Goal: Information Seeking & Learning: Find specific fact

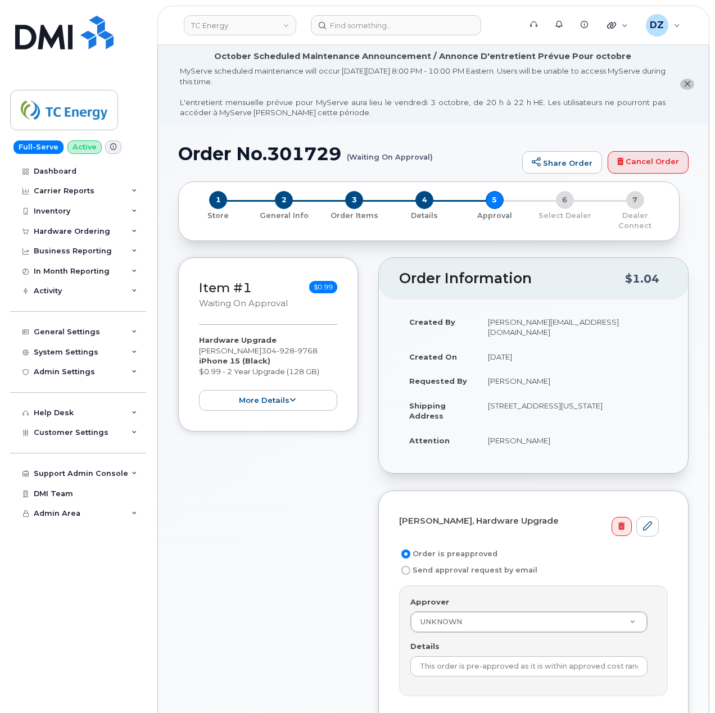
scroll to position [75, 0]
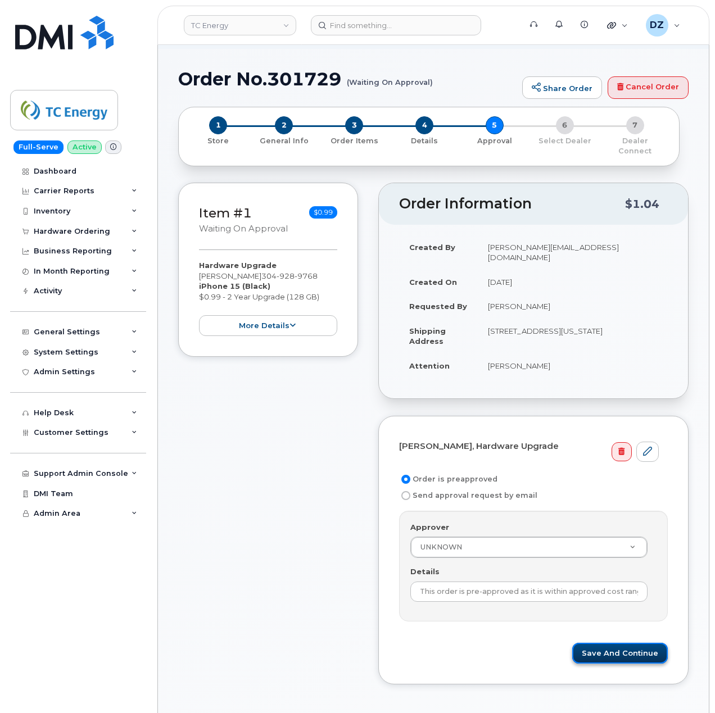
click at [623, 643] on button "Save and Continue" at bounding box center [620, 653] width 96 height 21
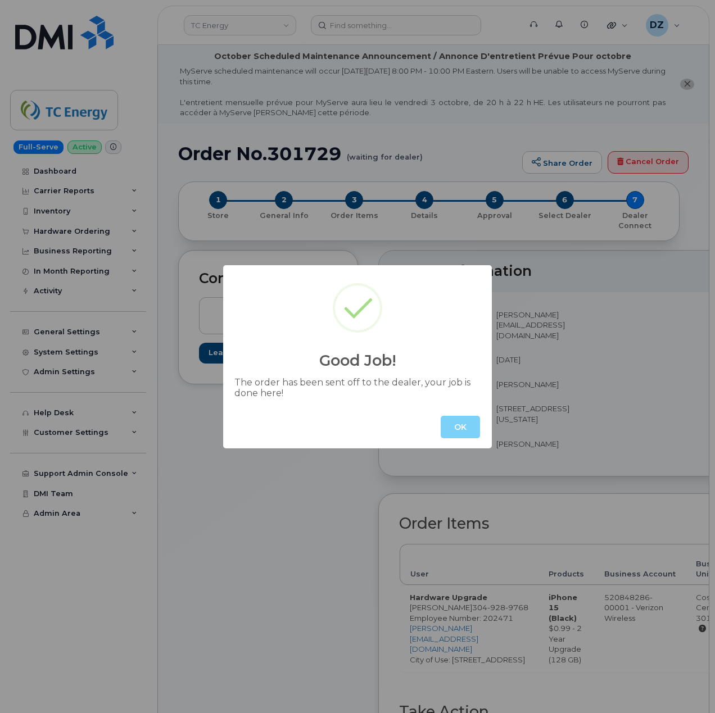
click at [453, 415] on div "OK" at bounding box center [357, 427] width 269 height 43
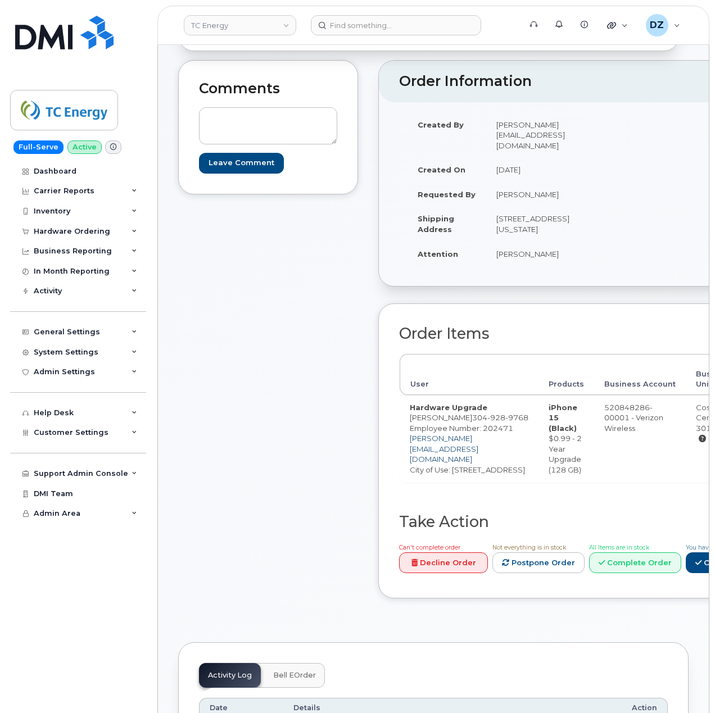
scroll to position [374, 0]
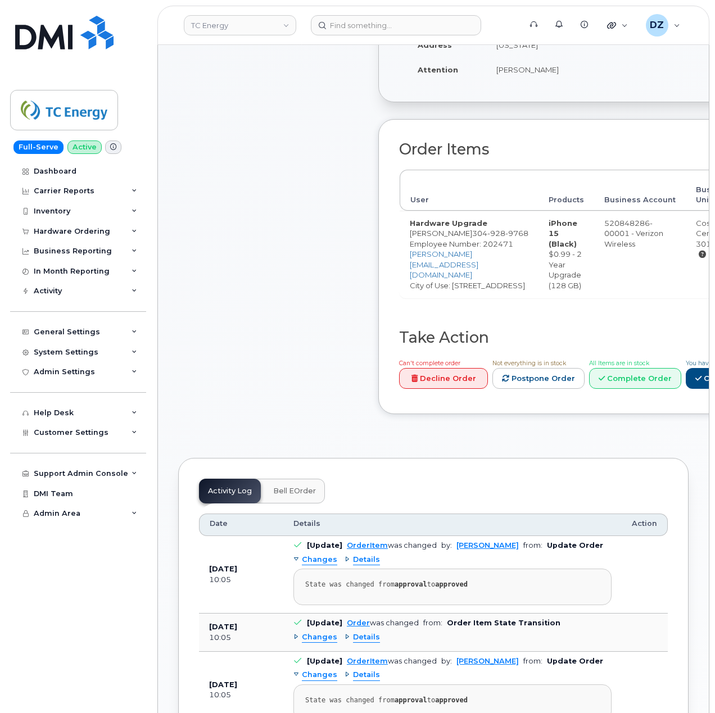
click at [475, 238] on span "304 928 9768" at bounding box center [500, 233] width 56 height 9
copy span "304 928 9768"
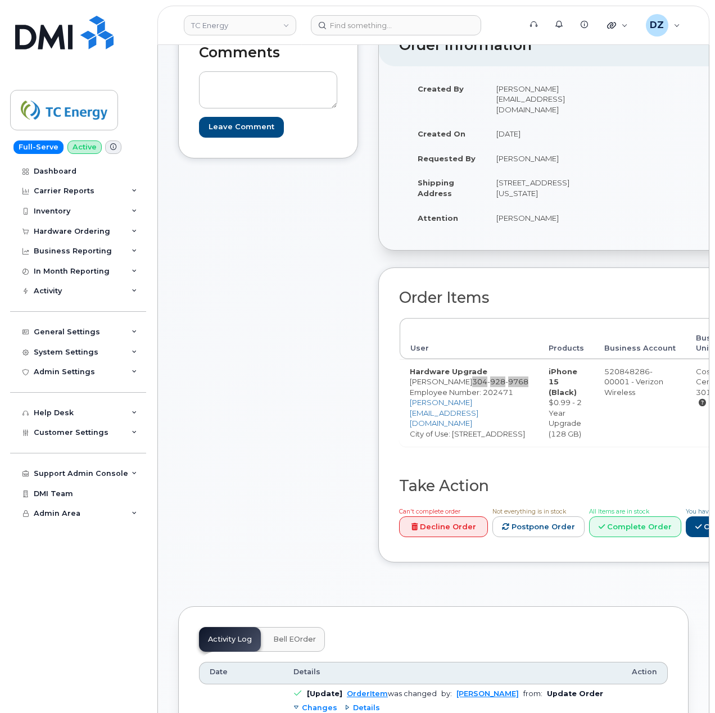
scroll to position [225, 0]
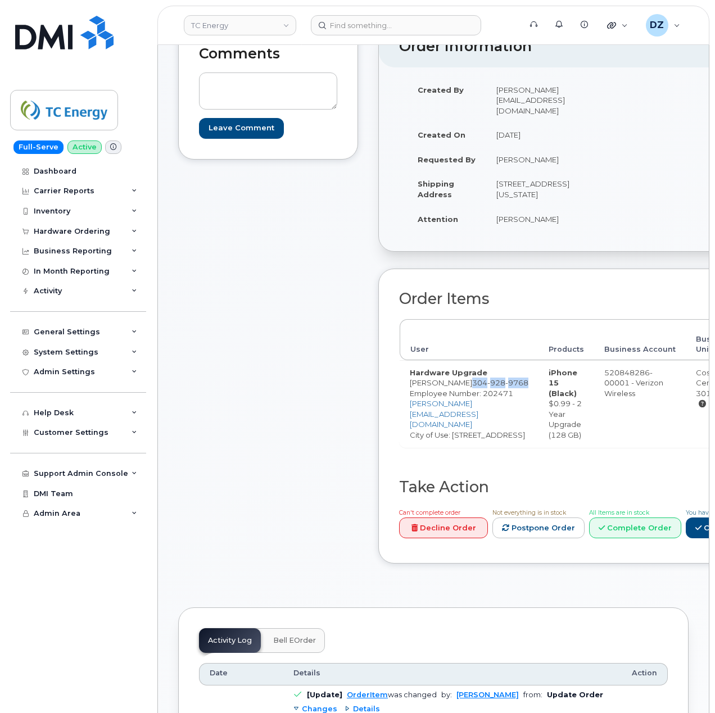
click at [488, 185] on td "455 Racetrack Rd WASHINGTON PA 15301-8910 UNITED STATES" at bounding box center [541, 188] width 110 height 35
click at [558, 194] on td "455 Racetrack Rd WASHINGTON PA 15301-8910 UNITED STATES" at bounding box center [541, 188] width 110 height 35
copy td "455 Racetrack Rd WASHINGTON PA 15301"
click at [491, 230] on td "Brian Earliwine" at bounding box center [541, 219] width 110 height 25
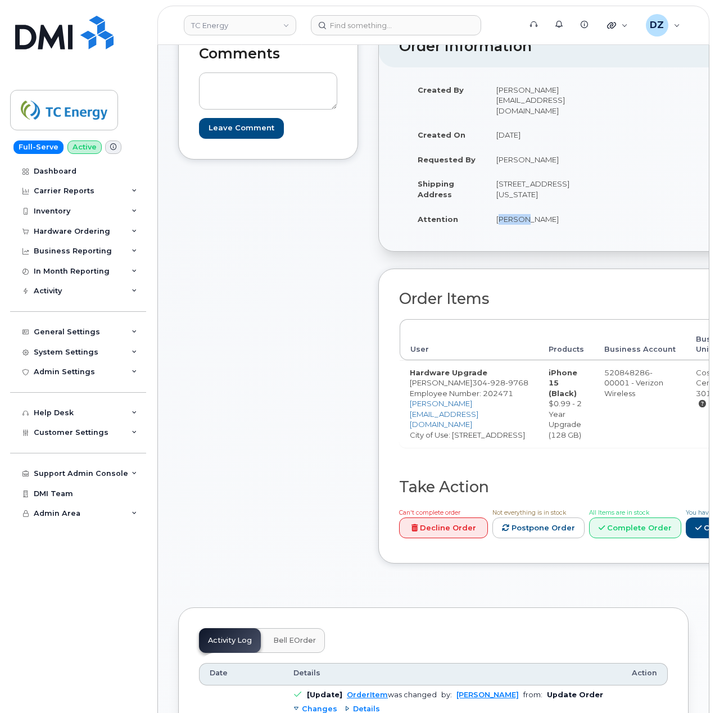
click at [491, 230] on td "Brian Earliwine" at bounding box center [541, 219] width 110 height 25
click at [516, 228] on td "Brian Earliwine" at bounding box center [541, 219] width 110 height 25
copy td "Brian Earliwine"
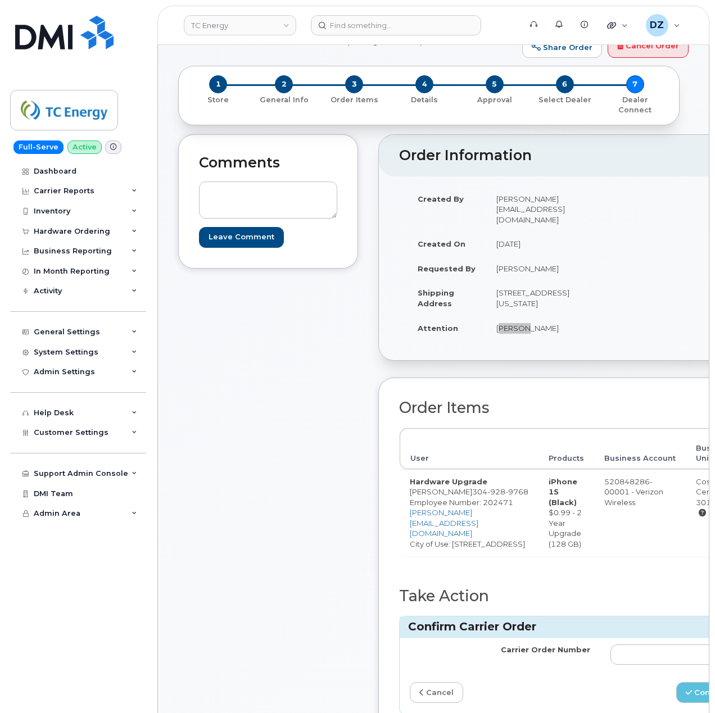
scroll to position [0, 0]
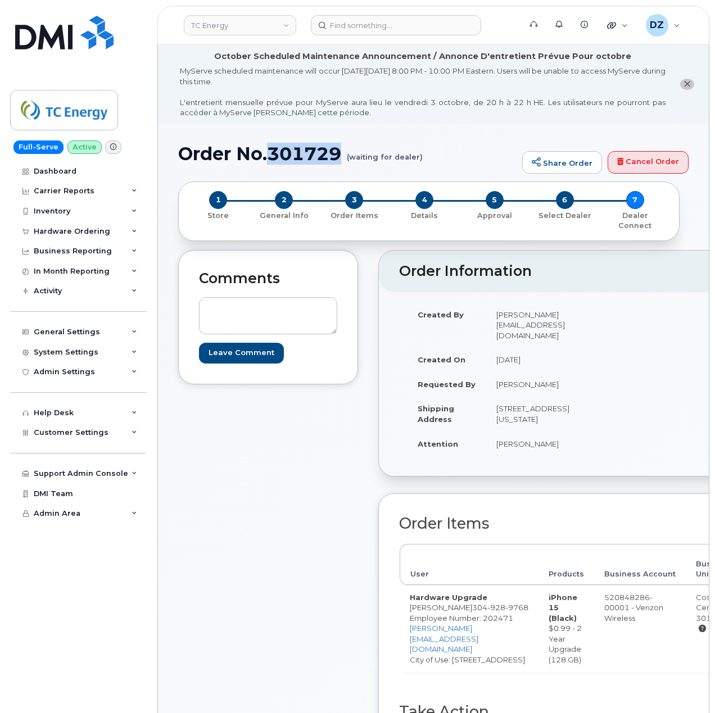
drag, startPoint x: 343, startPoint y: 152, endPoint x: 269, endPoint y: 153, distance: 74.2
click at [269, 153] on h1 "Order No.301729 (waiting for dealer)" at bounding box center [347, 154] width 338 height 20
copy h1 "301729"
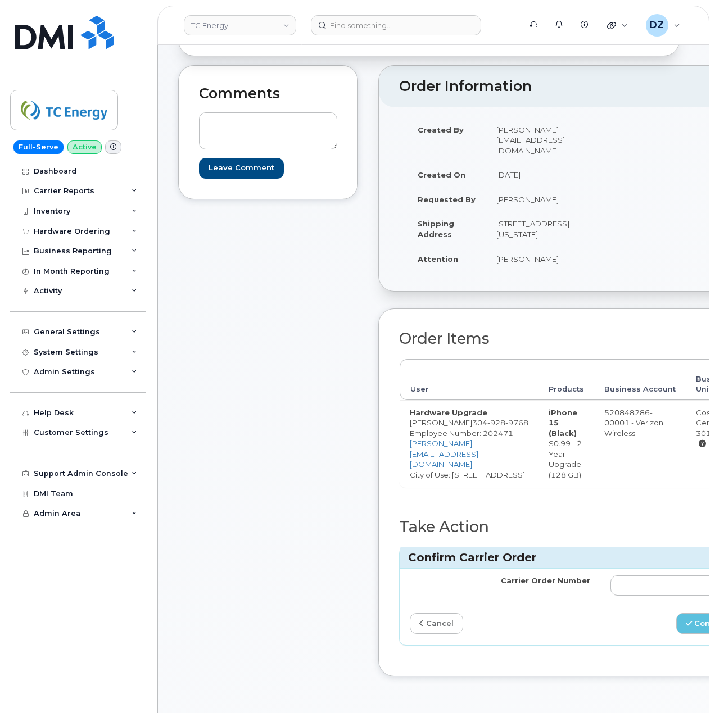
scroll to position [300, 0]
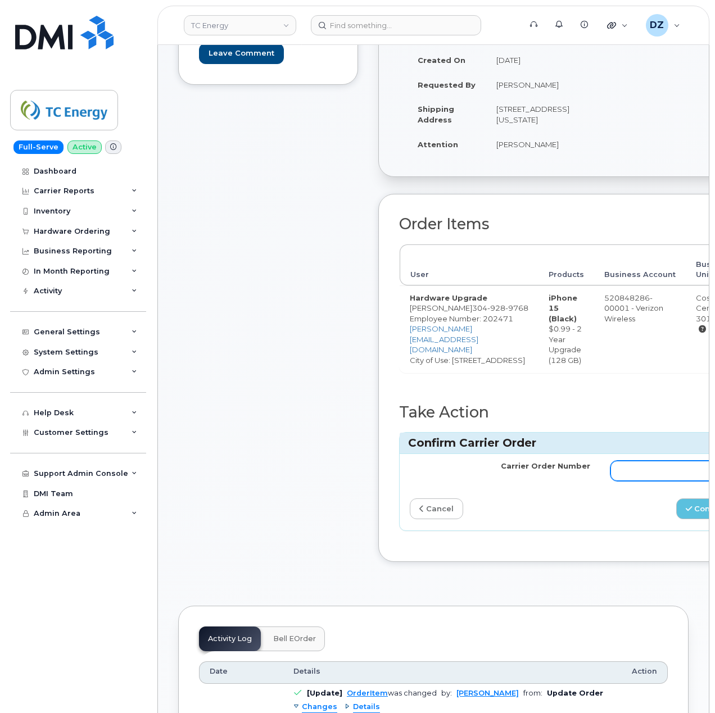
click at [653, 481] on input "Carrier Order Number" at bounding box center [700, 471] width 180 height 20
paste input "MB3000598185692"
type input "MB3000598185692"
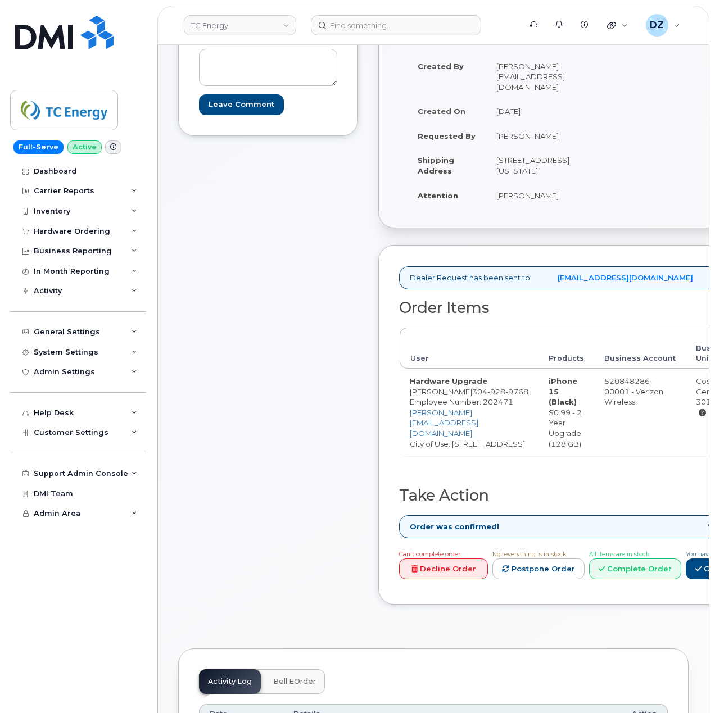
scroll to position [75, 0]
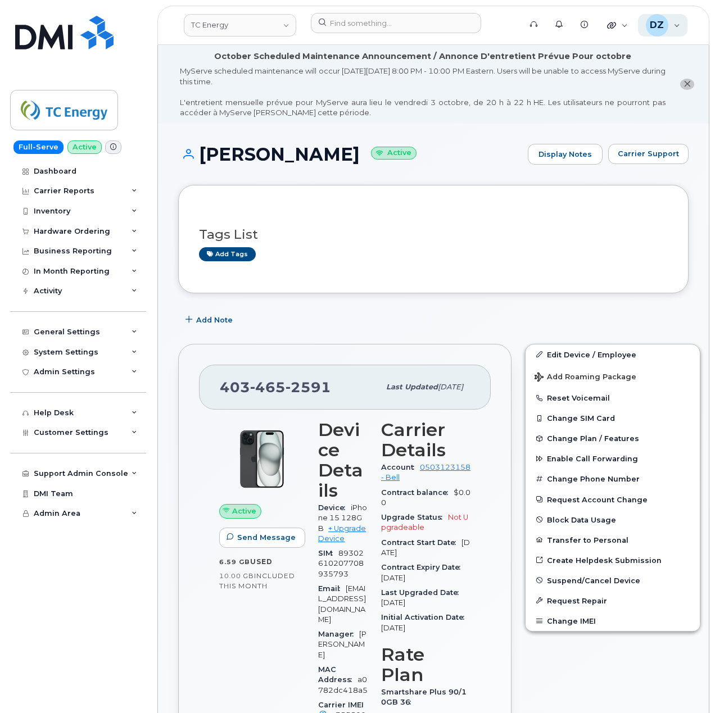
click at [668, 21] on div "DZ" at bounding box center [657, 25] width 22 height 22
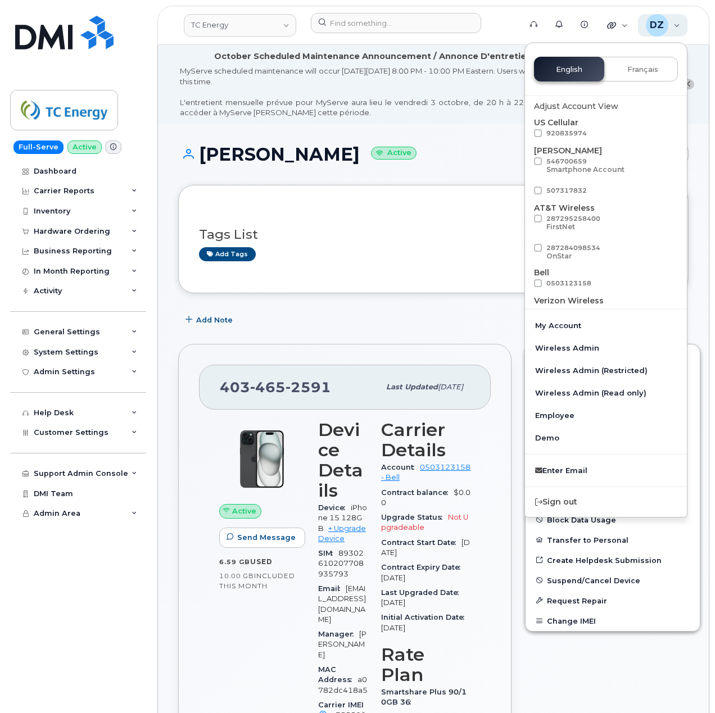
click at [662, 23] on span "DZ" at bounding box center [657, 25] width 14 height 13
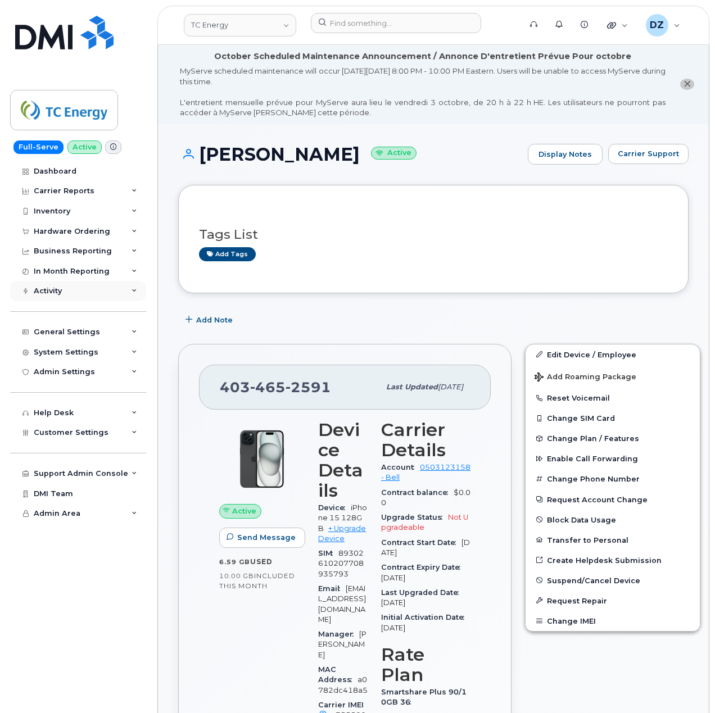
click at [93, 287] on div "Activity" at bounding box center [78, 291] width 136 height 20
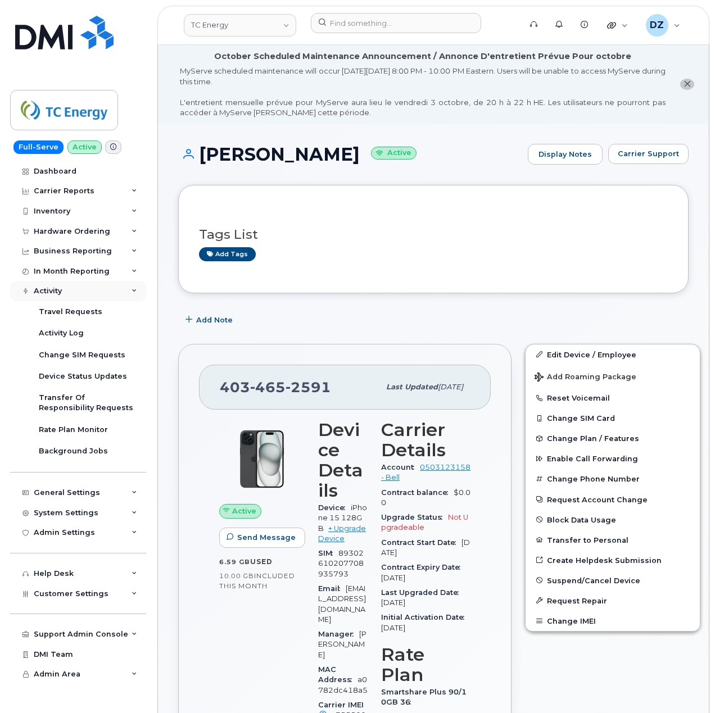
click at [93, 287] on div "Activity" at bounding box center [78, 291] width 136 height 20
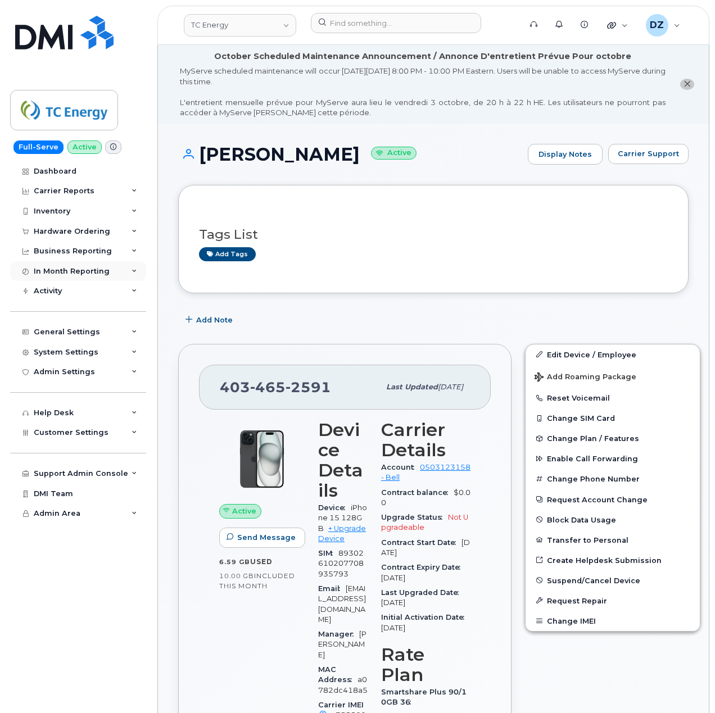
click at [94, 270] on div "In Month Reporting" at bounding box center [72, 271] width 76 height 9
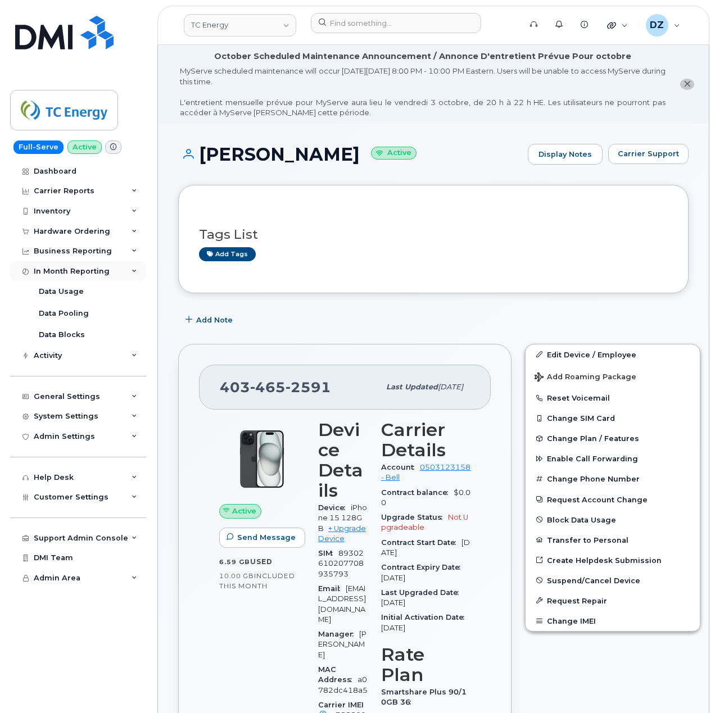
click at [94, 270] on div "In Month Reporting" at bounding box center [72, 271] width 76 height 9
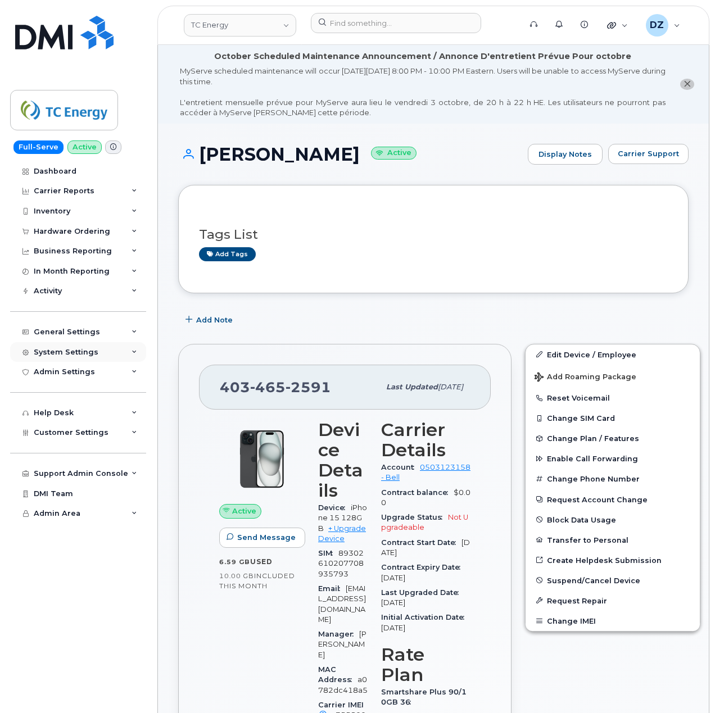
click at [93, 351] on div "System Settings" at bounding box center [66, 352] width 65 height 9
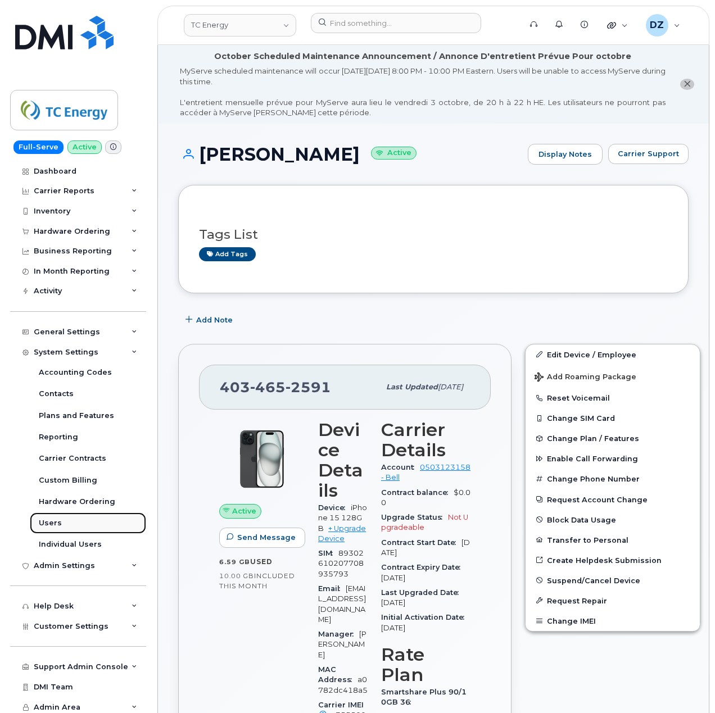
click at [75, 521] on link "Users" at bounding box center [88, 523] width 116 height 21
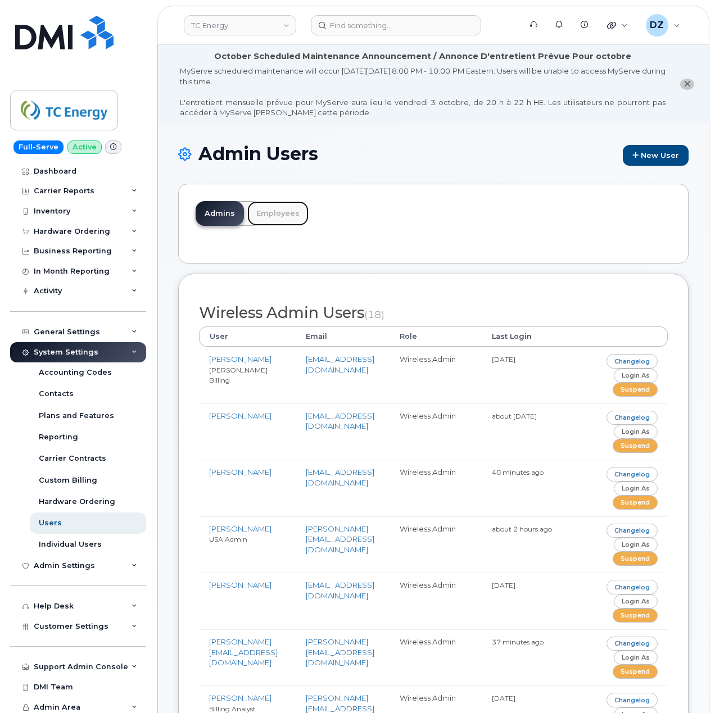
click at [286, 212] on link "Employees" at bounding box center [277, 213] width 61 height 25
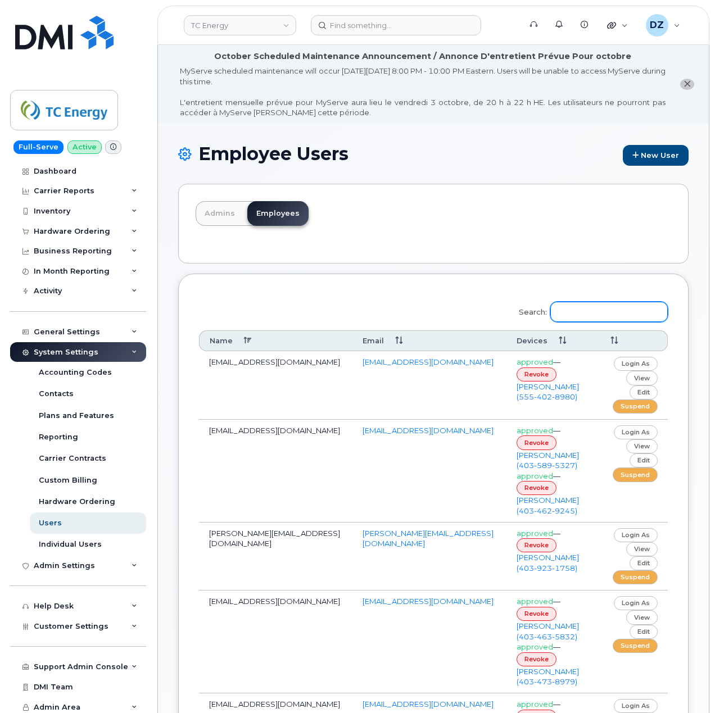
click at [583, 306] on input "Search:" at bounding box center [608, 312] width 117 height 20
paste input "[PERSON_NAME]"
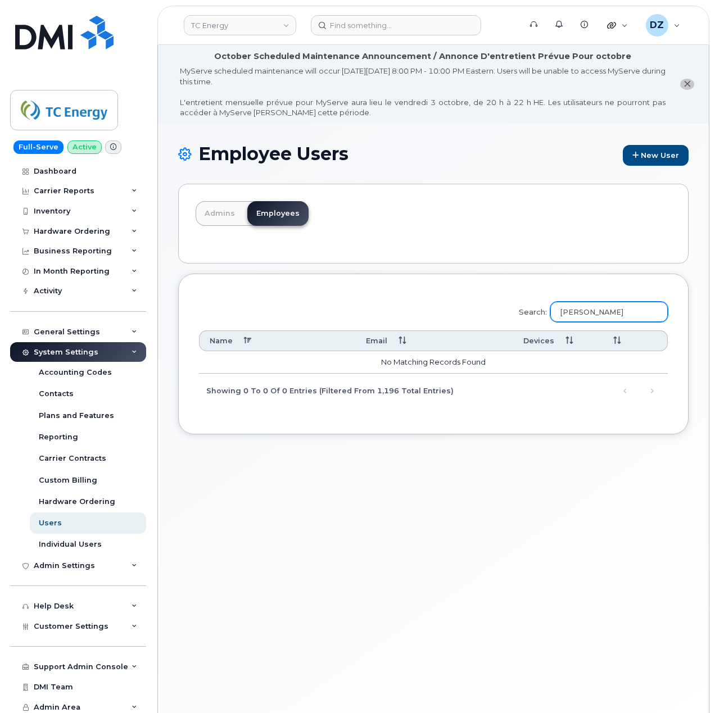
type input "Anita"
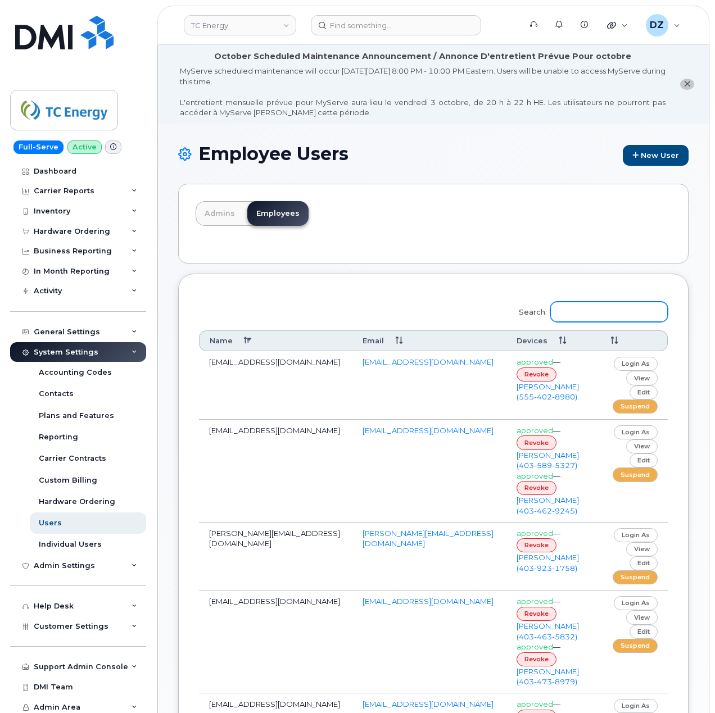
click at [585, 302] on input "Search:" at bounding box center [608, 312] width 117 height 20
paste input "anita_dusevic_oliva@tcenergy.com"
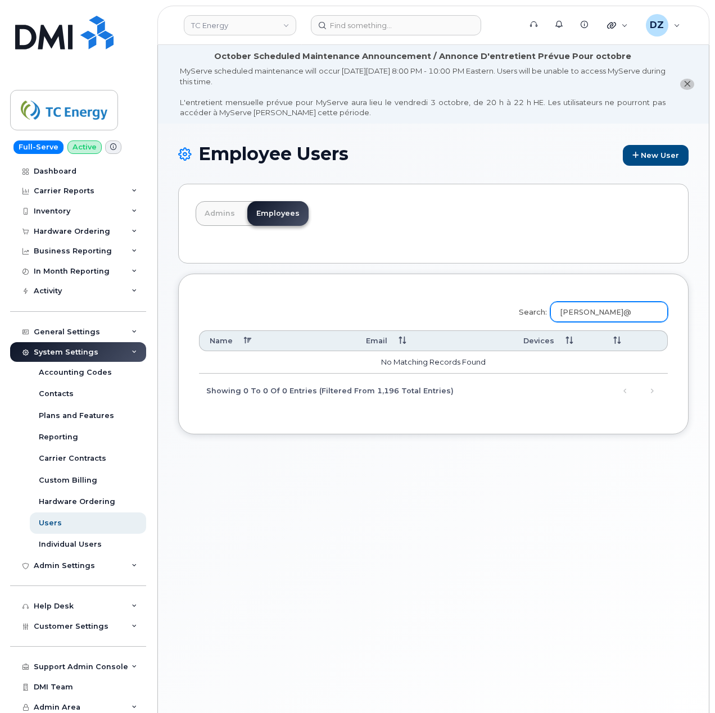
type input "anita_dusevic_oliva"
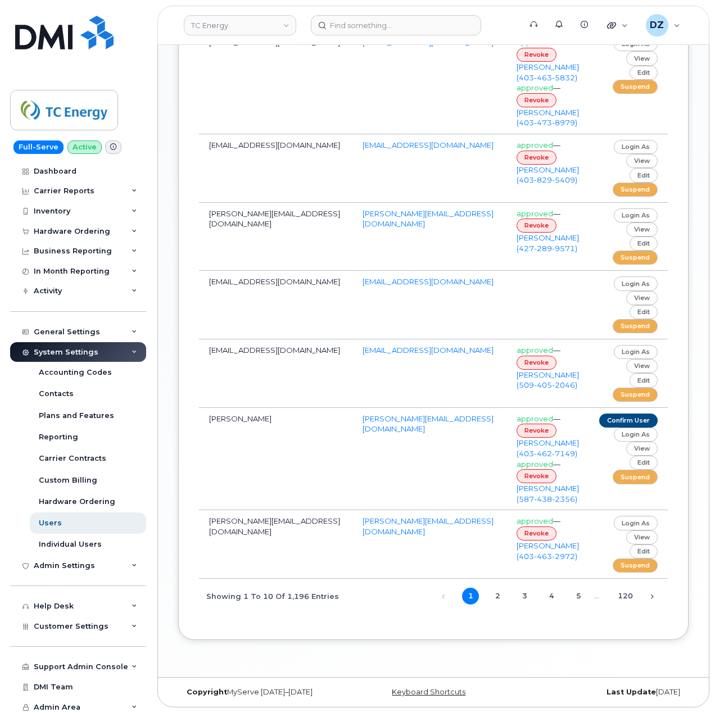
scroll to position [734, 0]
click at [498, 597] on link "2" at bounding box center [497, 596] width 17 height 17
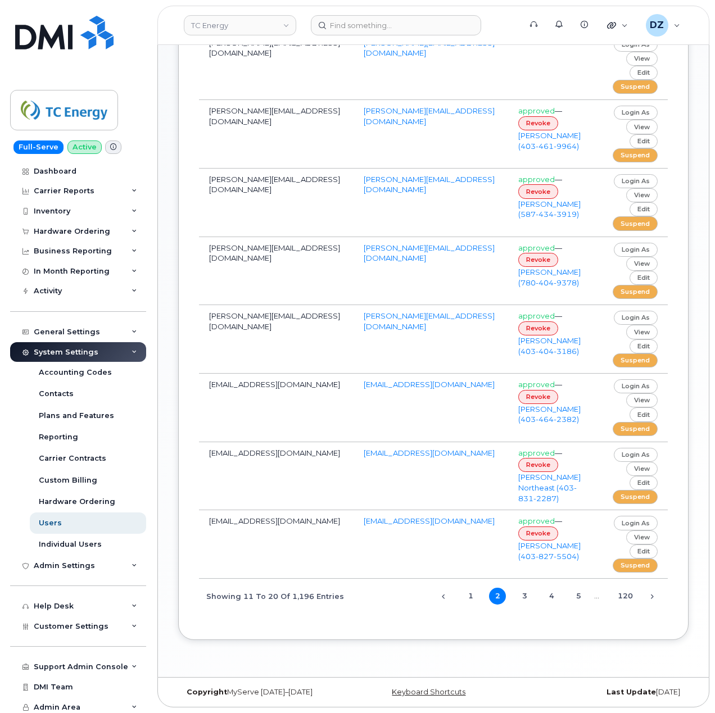
scroll to position [500, 0]
click at [521, 596] on link "3" at bounding box center [524, 596] width 17 height 17
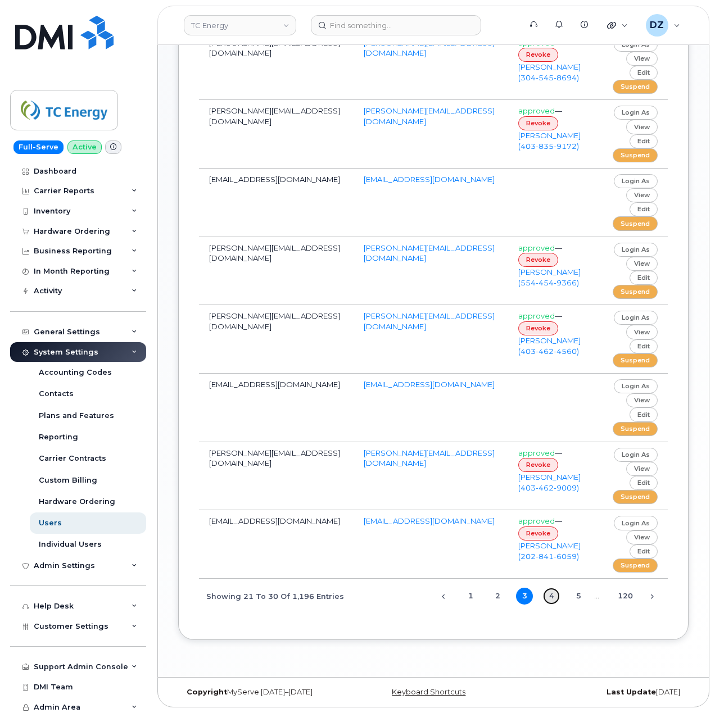
click at [549, 597] on link "4" at bounding box center [551, 596] width 17 height 17
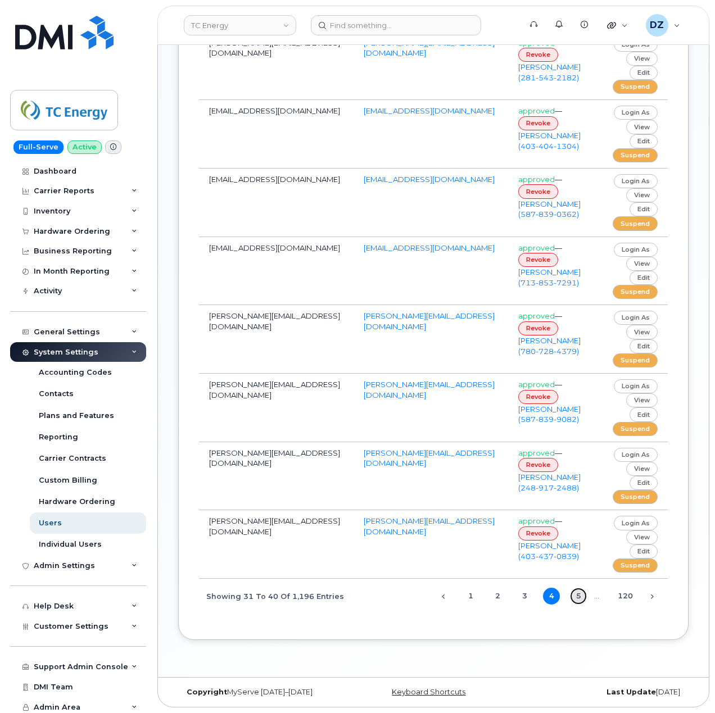
click at [573, 605] on link "5" at bounding box center [578, 596] width 17 height 17
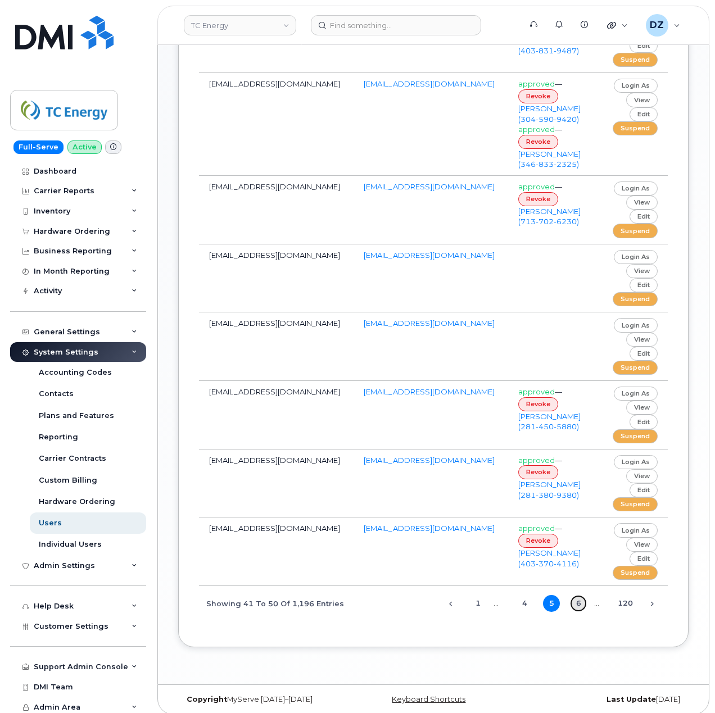
click at [581, 612] on link "6" at bounding box center [578, 603] width 17 height 17
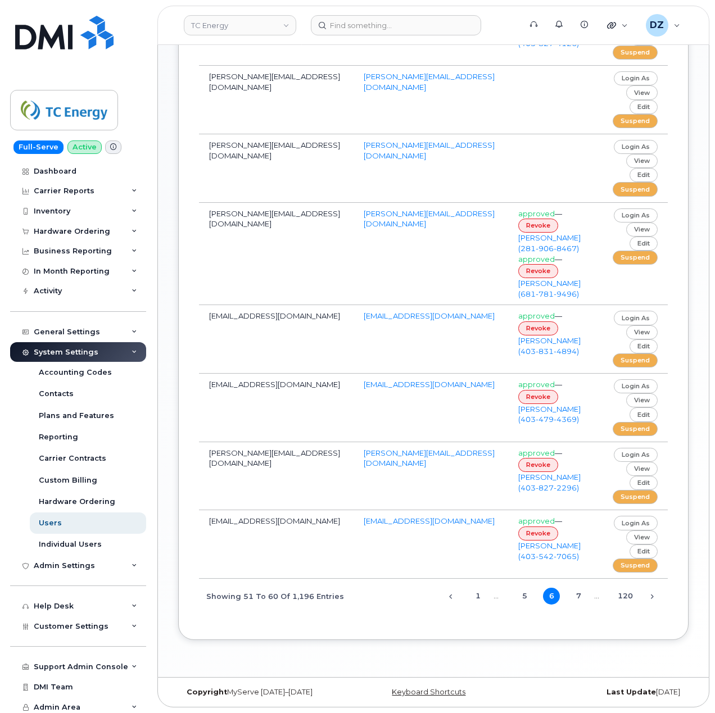
scroll to position [583, 0]
click at [578, 597] on link "7" at bounding box center [578, 596] width 17 height 17
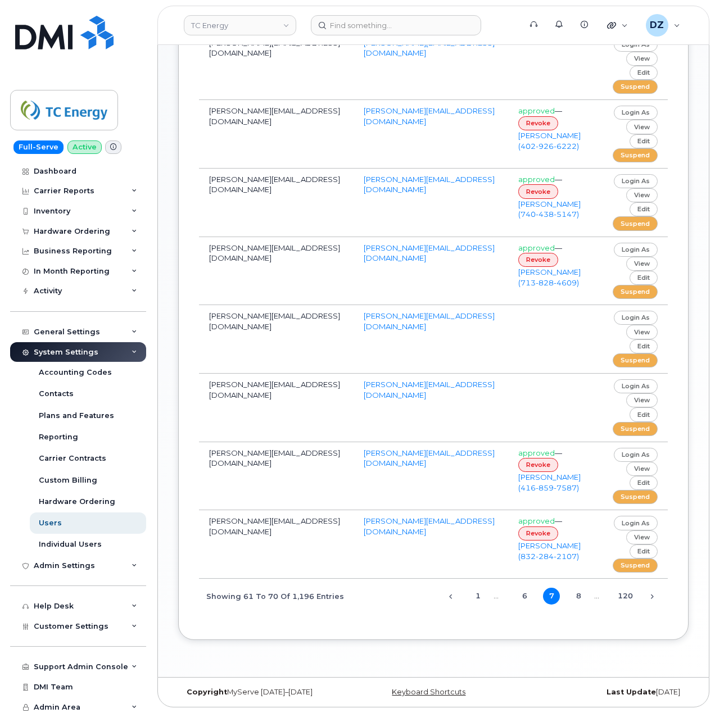
scroll to position [500, 0]
click at [578, 597] on link "8" at bounding box center [578, 596] width 17 height 17
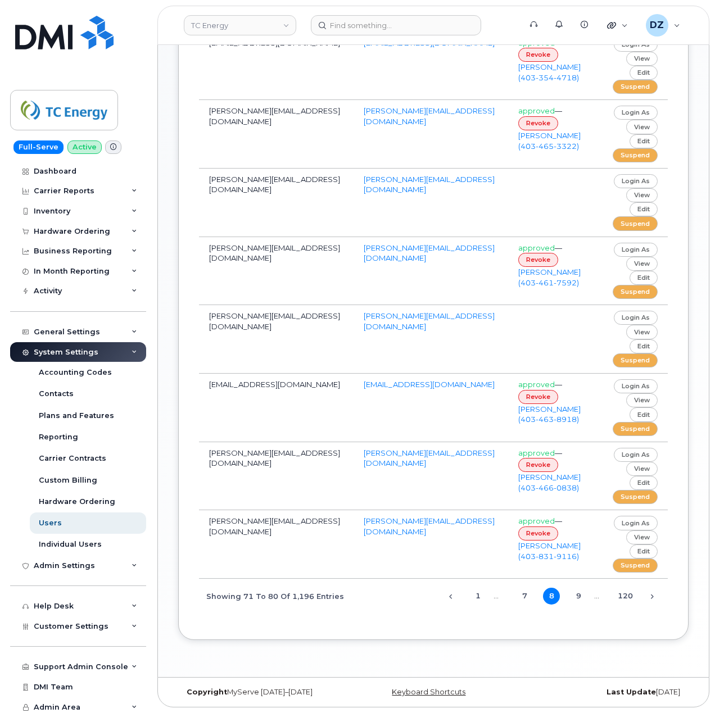
scroll to position [483, 0]
click at [578, 599] on link "9" at bounding box center [578, 596] width 17 height 17
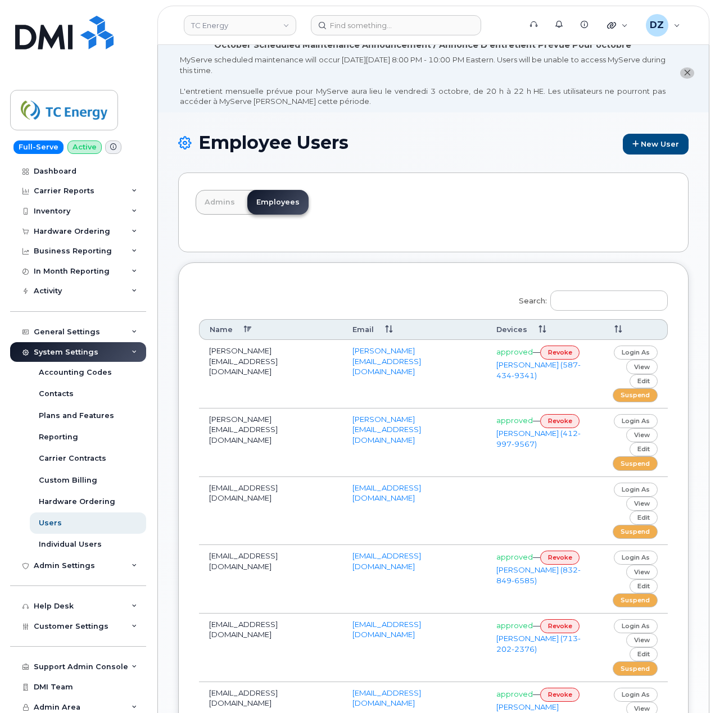
scroll to position [0, 0]
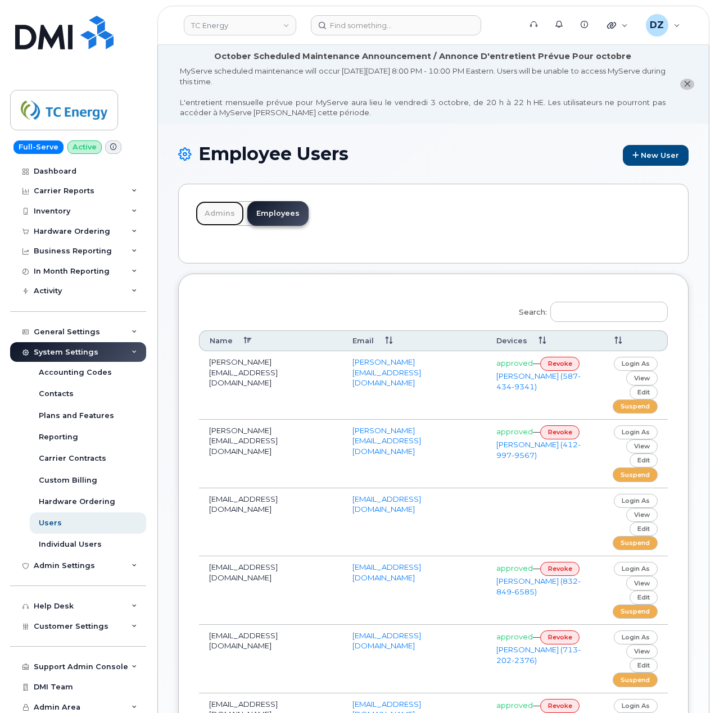
click at [216, 212] on link "Admins" at bounding box center [220, 213] width 48 height 25
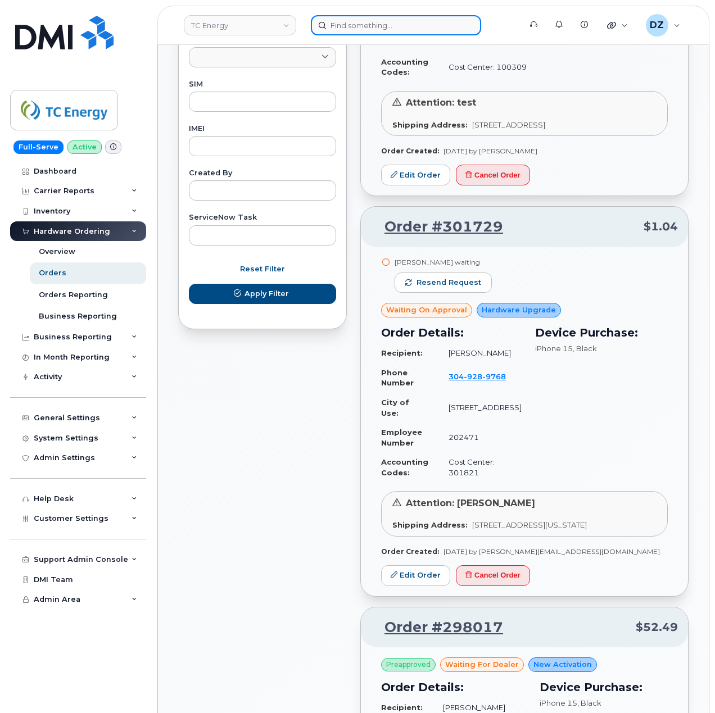
click at [351, 19] on input at bounding box center [396, 25] width 170 height 20
paste input "[PERSON_NAME]"
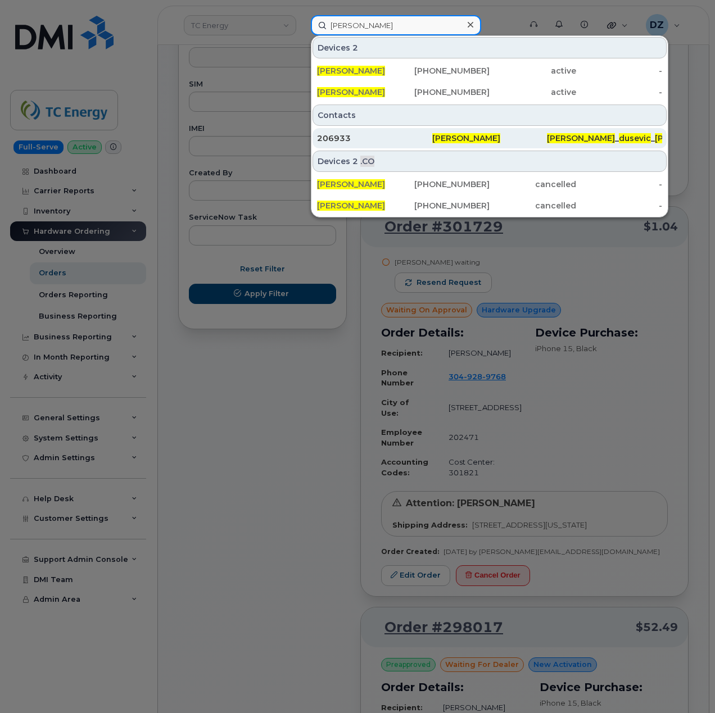
type input "[PERSON_NAME]"
click at [402, 138] on div "206933" at bounding box center [374, 138] width 115 height 11
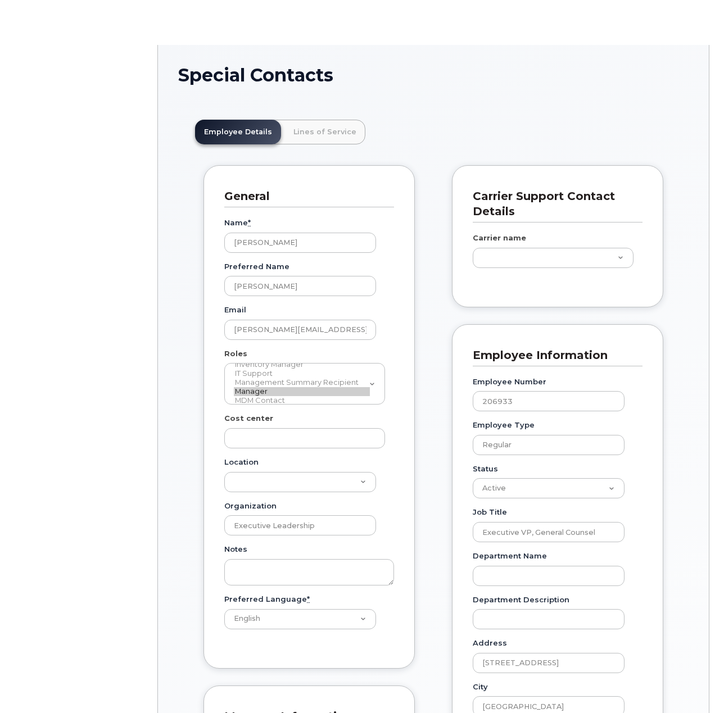
scroll to position [33, 0]
type input "4120057"
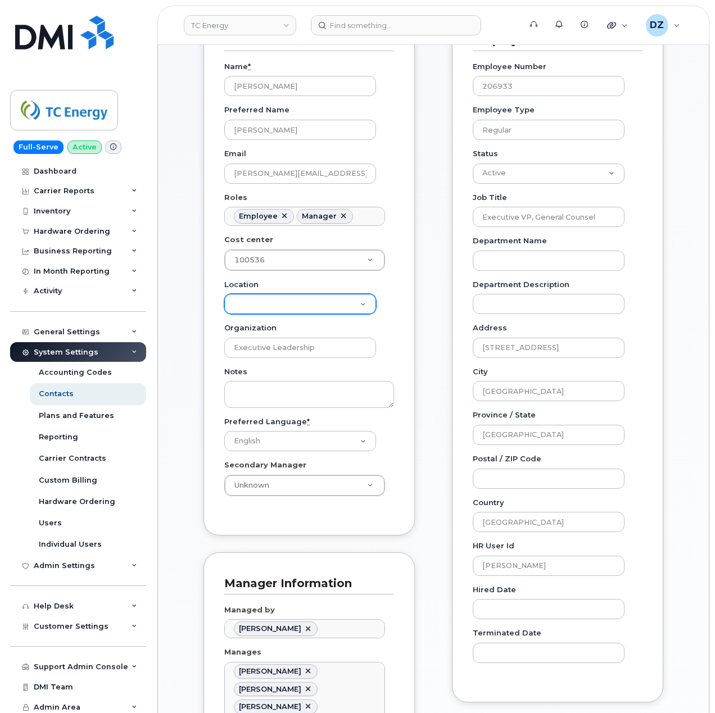
scroll to position [225, 0]
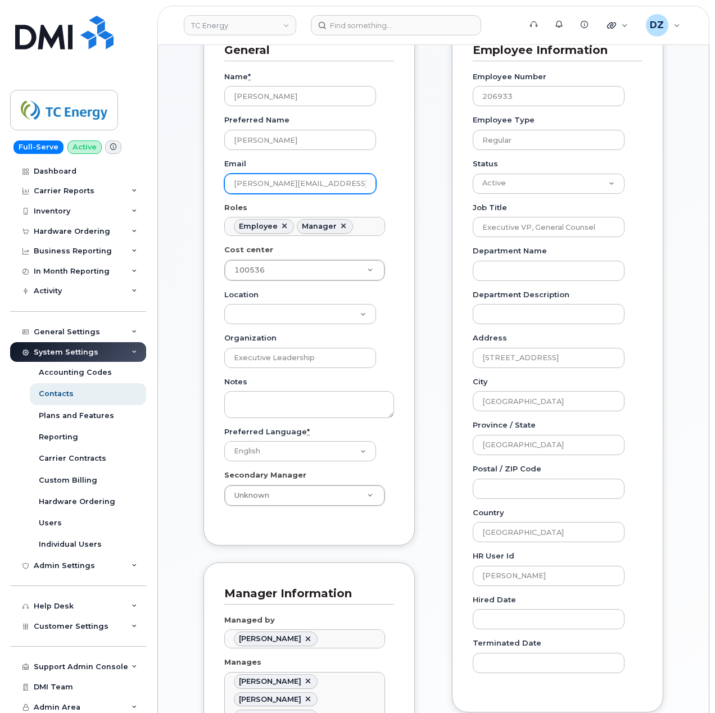
click at [274, 185] on input "anita_dusevic_oliva@tcenergy.com" at bounding box center [300, 184] width 152 height 20
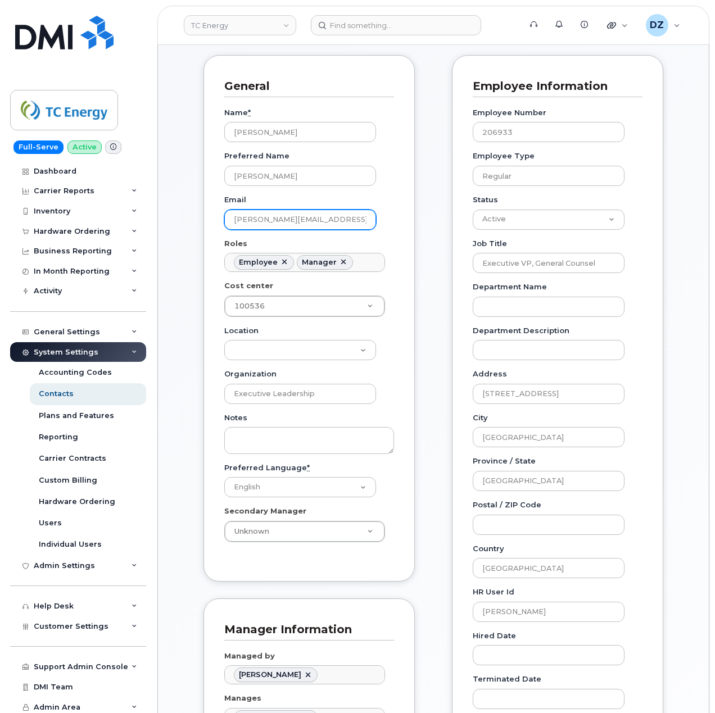
scroll to position [0, 0]
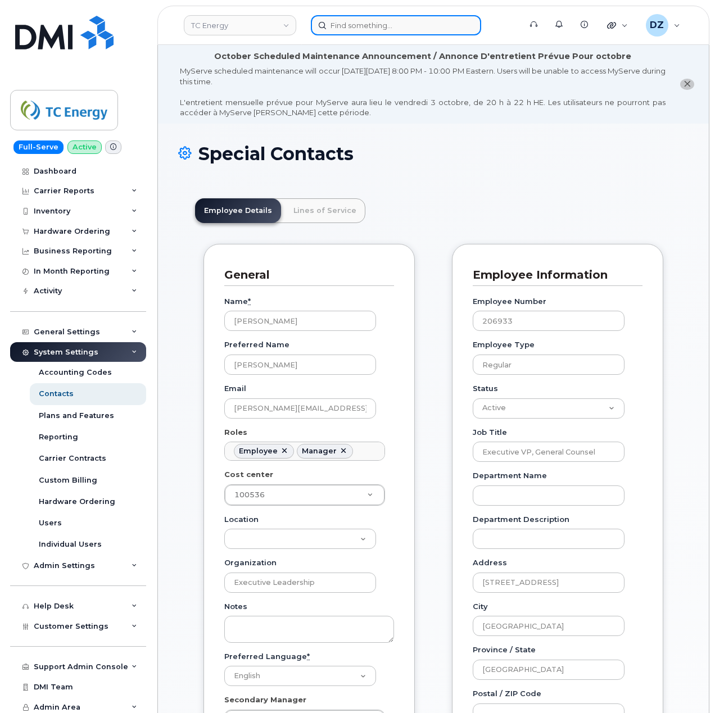
click at [382, 25] on input at bounding box center [396, 25] width 170 height 20
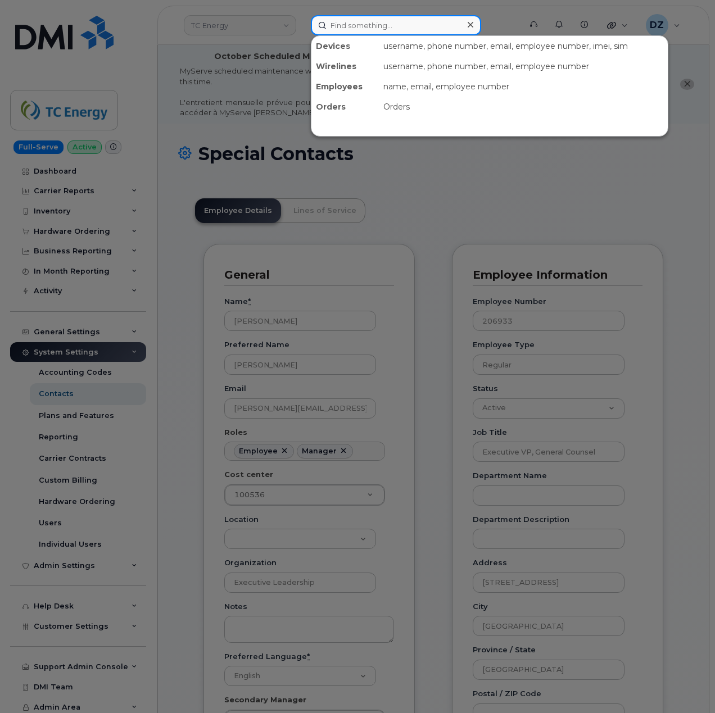
paste input "a_rodriguez_lomeli@tcenergy.com"
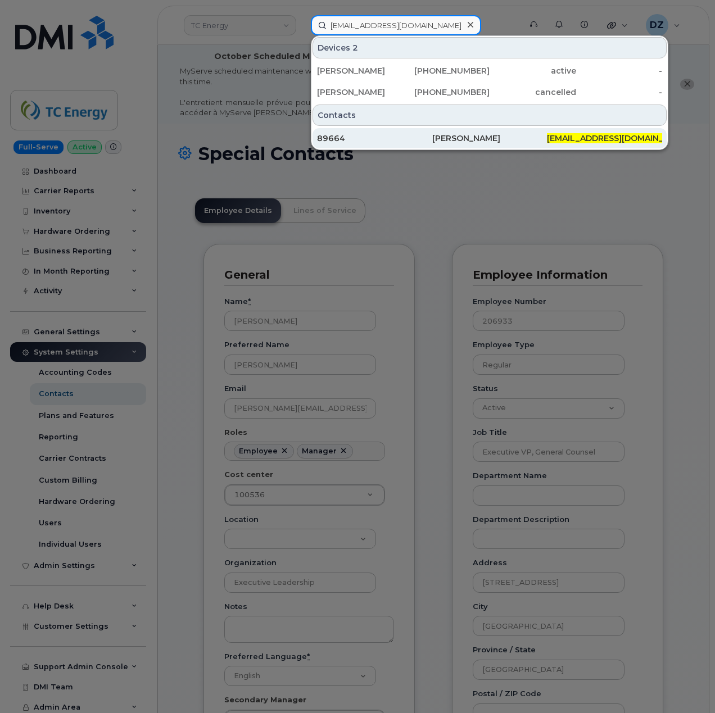
type input "a_rodriguez_lomeli@tcenergy.com"
click at [444, 138] on div "Annethe Rodriguez Lomeli" at bounding box center [489, 138] width 115 height 11
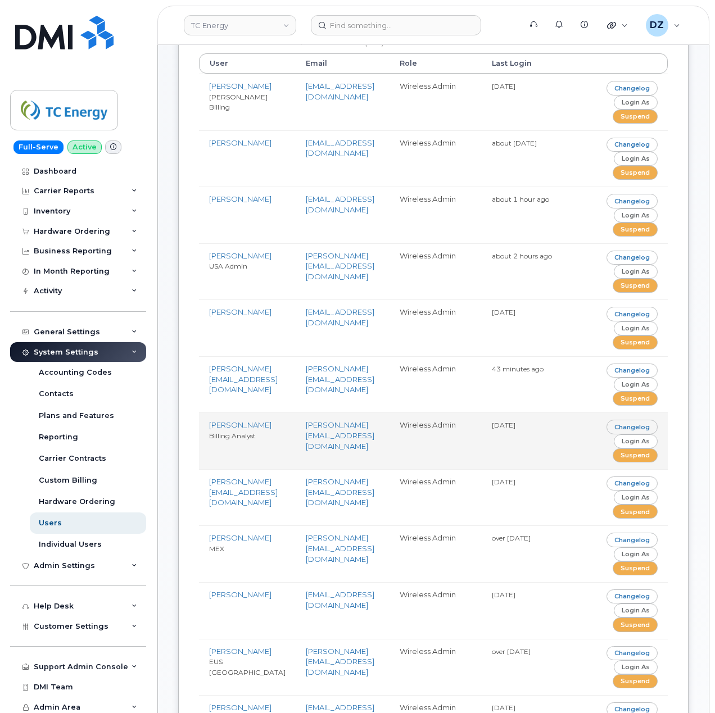
scroll to position [263, 0]
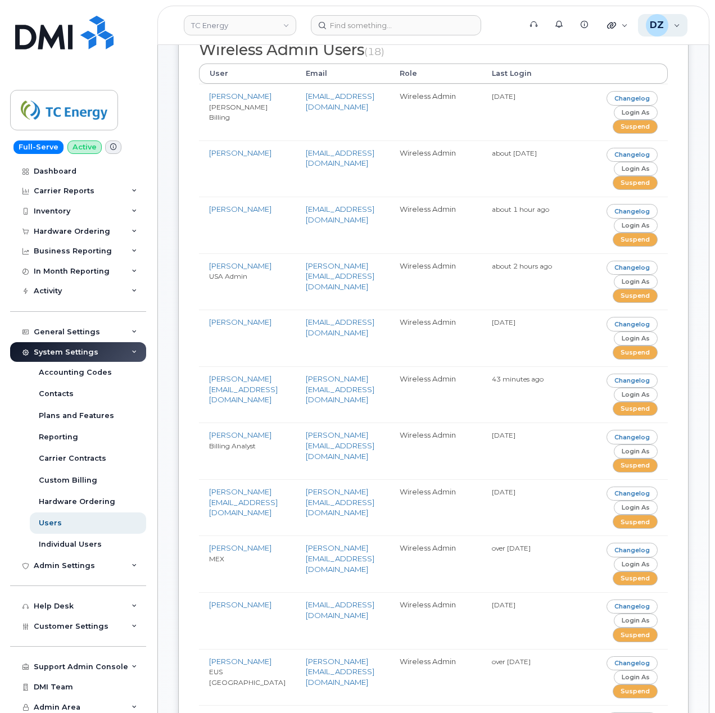
click at [671, 24] on div "DZ [PERSON_NAME] Super Admin" at bounding box center [663, 25] width 50 height 22
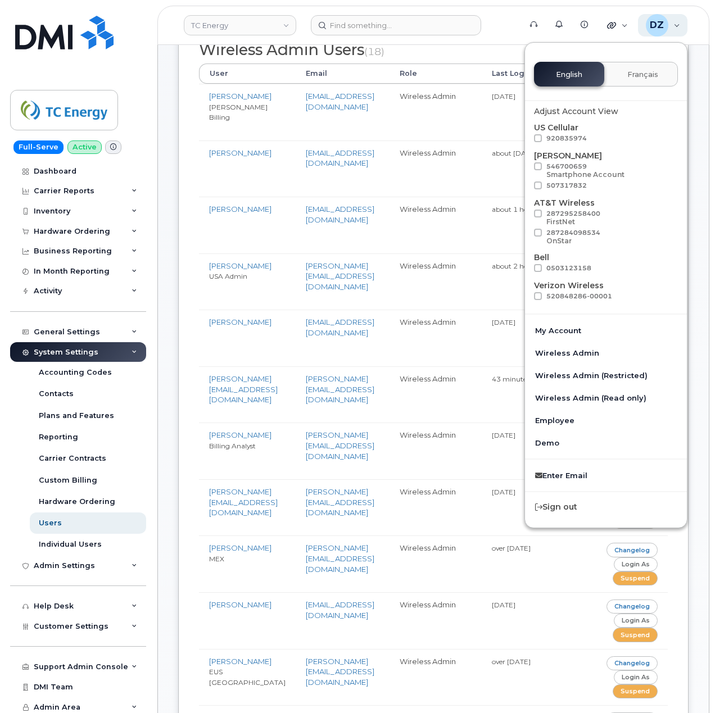
click at [664, 19] on div "DZ" at bounding box center [657, 25] width 22 height 22
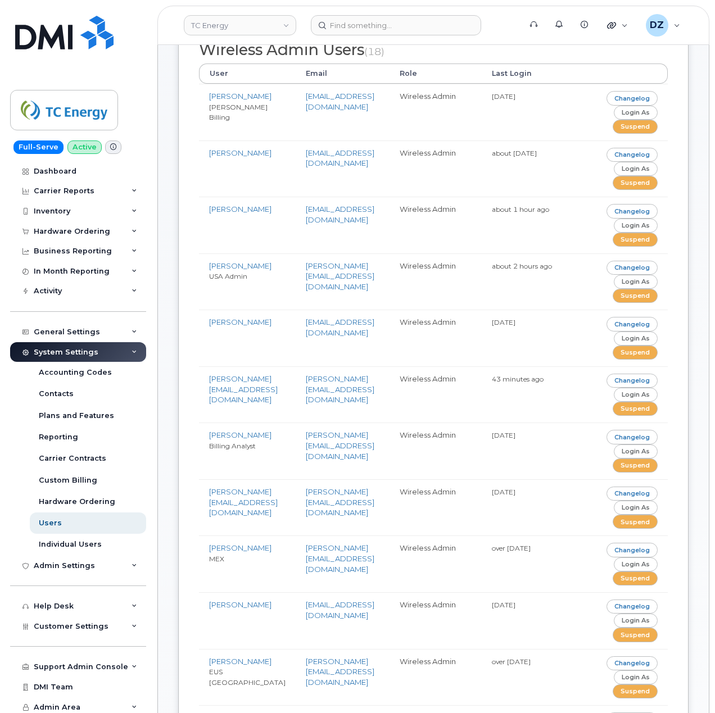
scroll to position [0, 0]
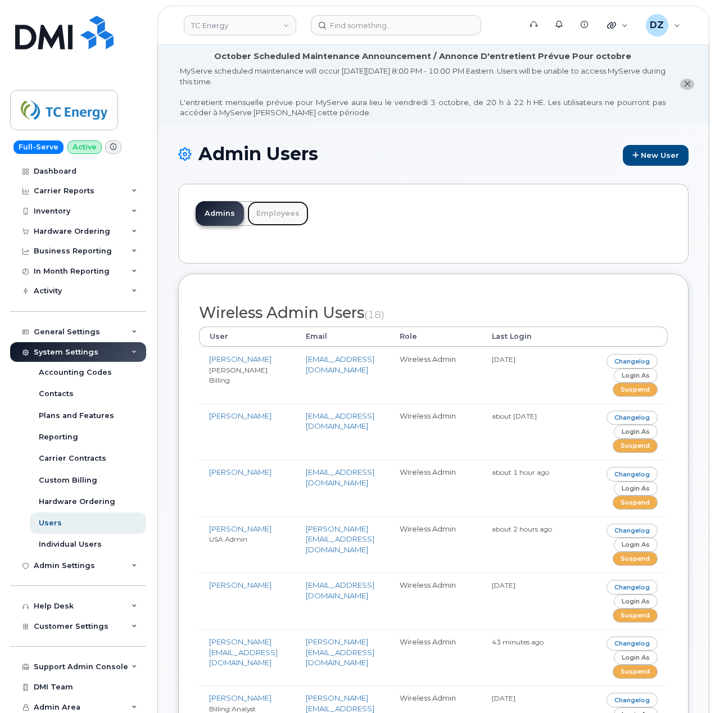
click at [274, 205] on link "Employees" at bounding box center [277, 213] width 61 height 25
